Goal: Task Accomplishment & Management: Manage account settings

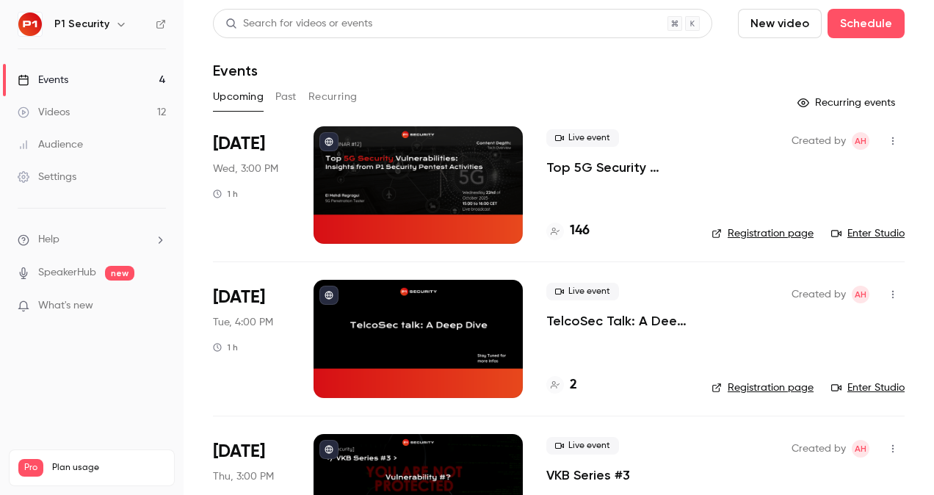
click at [595, 163] on p "Top 5G Security Vulnerabilities: Insights from P1 Security Pentest Activities" at bounding box center [617, 168] width 142 height 18
click at [562, 48] on header "Search for videos or events New video Schedule Events" at bounding box center [559, 44] width 692 height 70
click at [605, 167] on p "Top 5G Security Vulnerabilities: Insights from P1 Security Pentest Activities" at bounding box center [617, 168] width 142 height 18
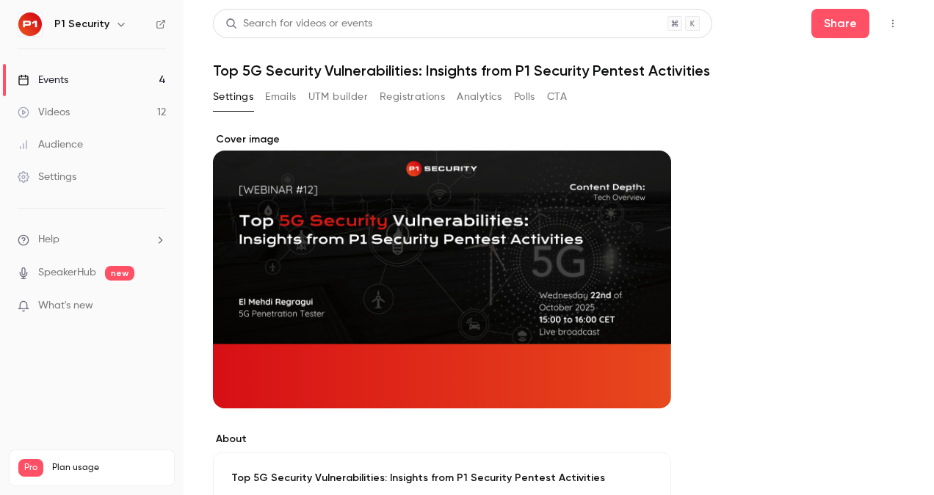
click at [396, 94] on button "Registrations" at bounding box center [412, 96] width 65 height 23
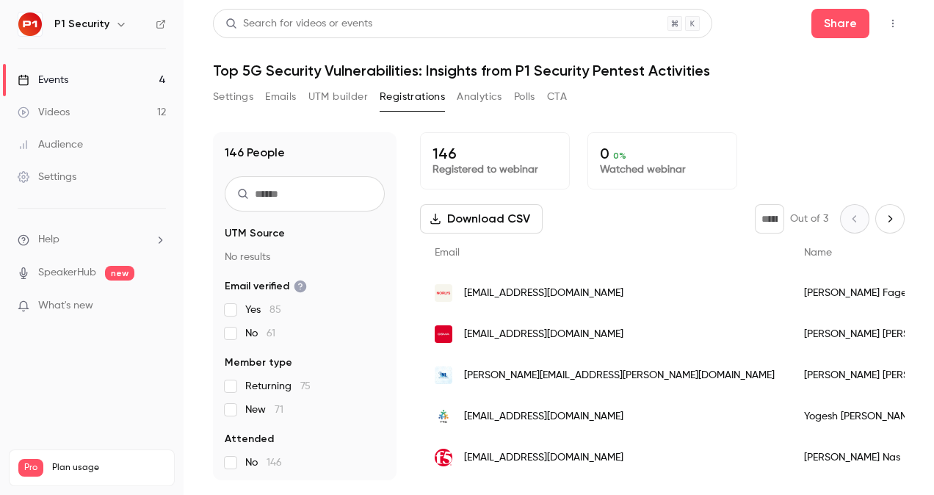
click at [451, 231] on button "Download CSV" at bounding box center [481, 218] width 123 height 29
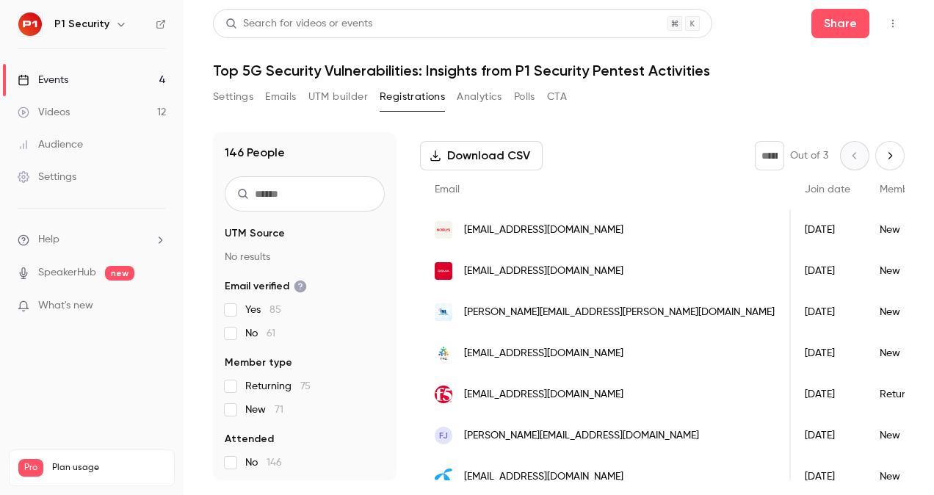
scroll to position [0, 214]
